Goal: Navigation & Orientation: Understand site structure

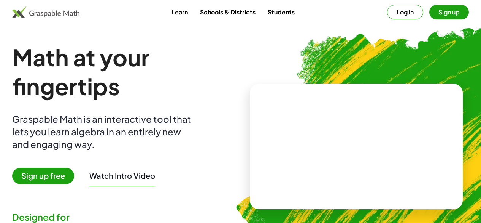
click at [387, 11] on button "Log in" at bounding box center [405, 12] width 36 height 14
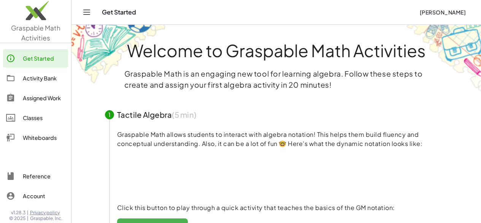
click at [40, 77] on div "Activity Bank" at bounding box center [44, 77] width 42 height 9
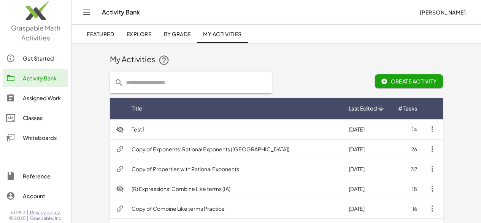
click at [45, 99] on div "Assigned Work" at bounding box center [44, 97] width 42 height 9
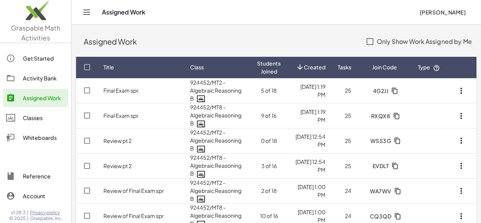
click at [37, 119] on div "Classes" at bounding box center [44, 117] width 42 height 9
